Goal: Check status: Check status

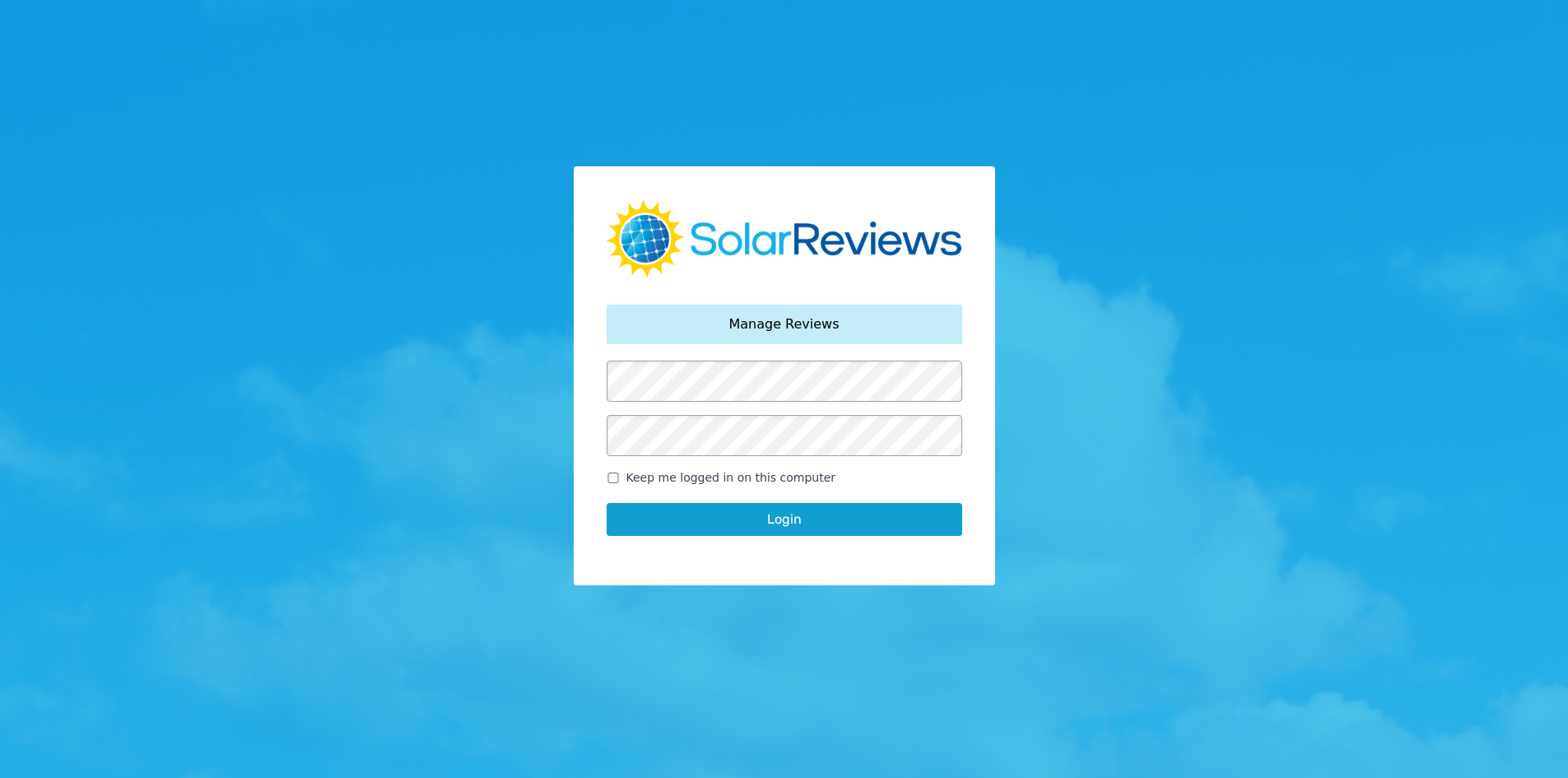
click at [611, 486] on div "Login" at bounding box center [784, 519] width 356 height 66
click at [612, 482] on input "Keep me logged in on this computer" at bounding box center [613, 478] width 13 height 11
checkbox input "true"
click at [626, 519] on button "Login" at bounding box center [784, 519] width 356 height 33
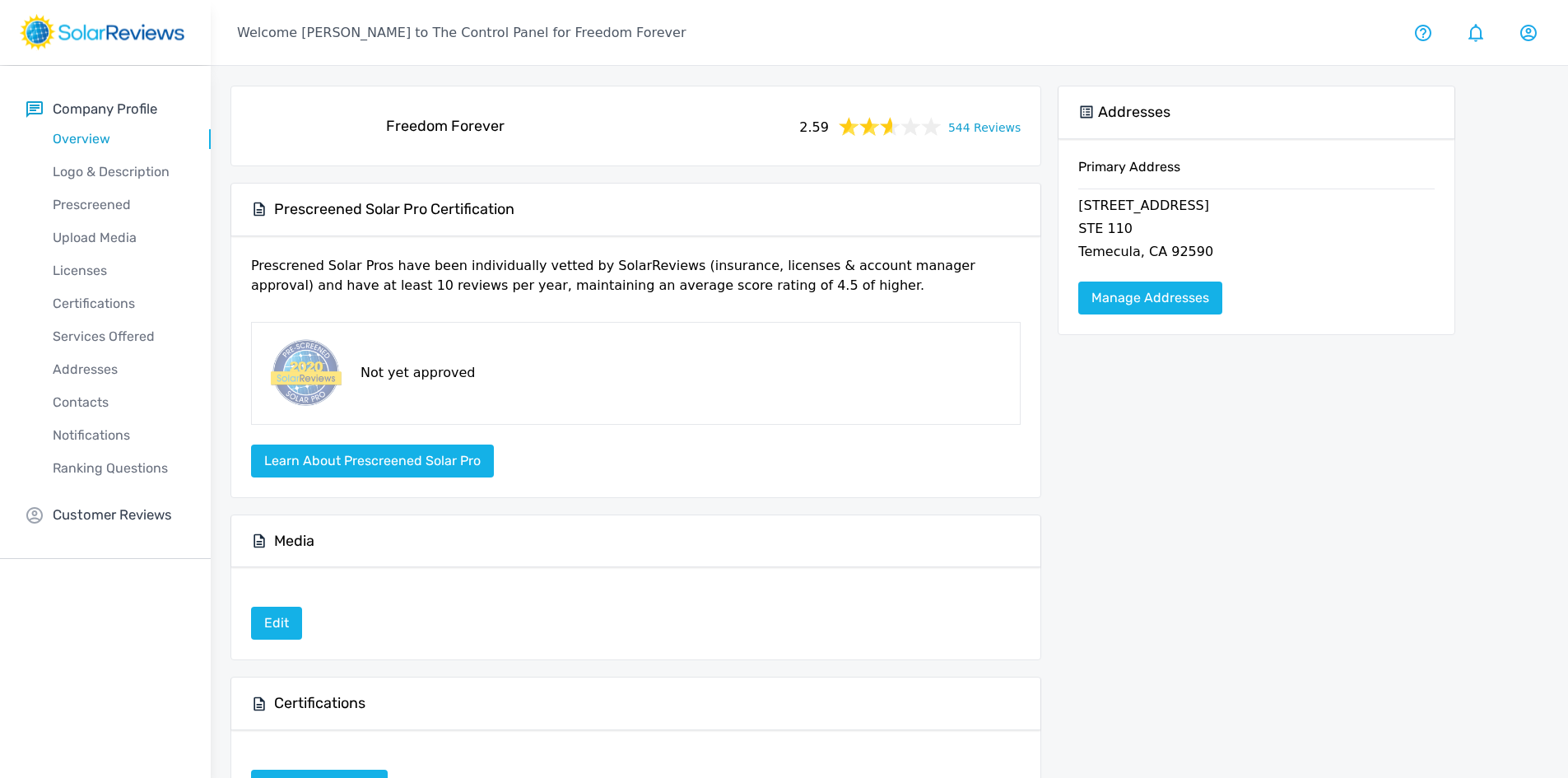
click at [985, 140] on div "Freedom Forever 2.59 544 Reviews" at bounding box center [636, 126] width 783 height 53
click at [990, 133] on link "544 Reviews" at bounding box center [985, 126] width 73 height 20
